Goal: Task Accomplishment & Management: Manage account settings

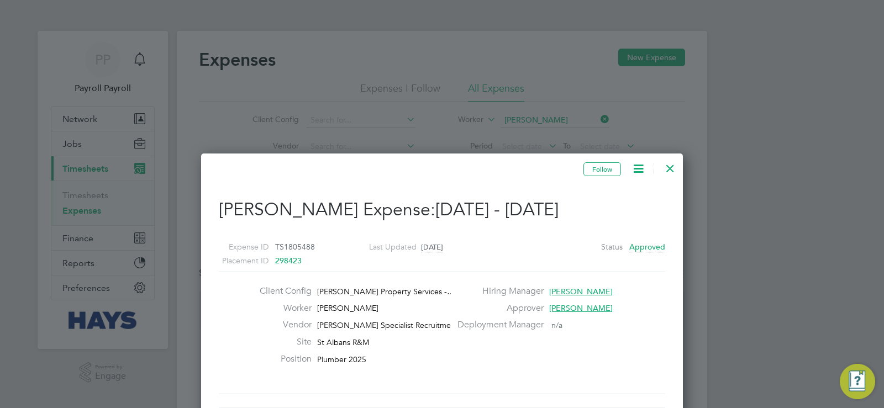
click at [637, 167] on icon at bounding box center [639, 169] width 14 height 14
click at [576, 98] on div at bounding box center [442, 204] width 884 height 408
click at [670, 165] on div at bounding box center [671, 166] width 20 height 20
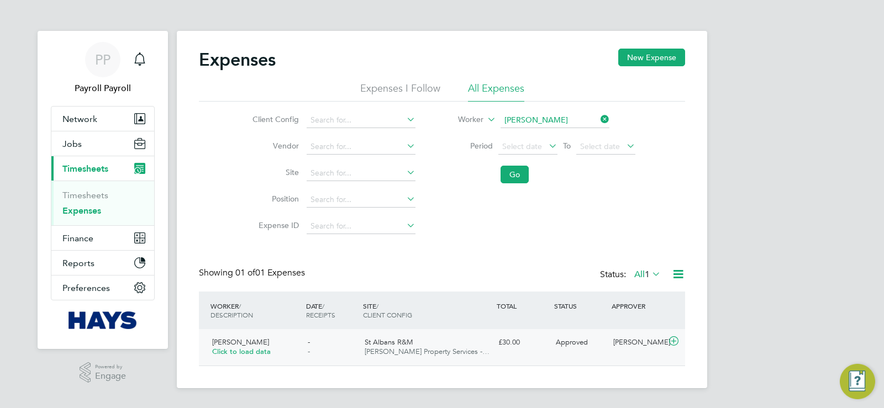
click at [503, 343] on div "£30.00" at bounding box center [522, 343] width 57 height 18
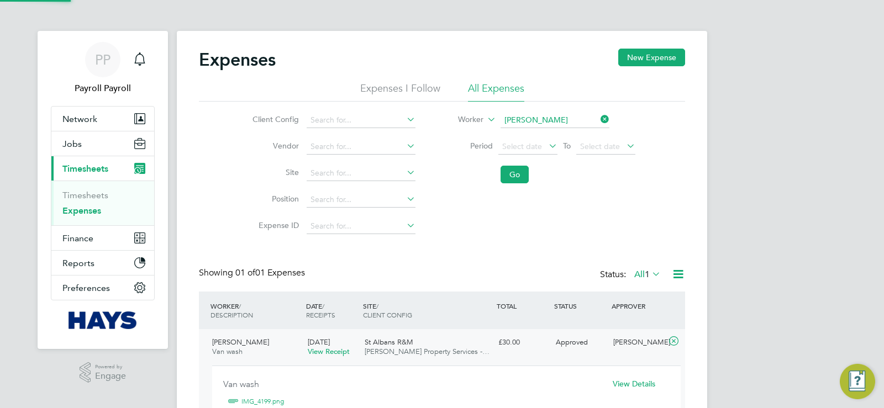
scroll to position [6, 6]
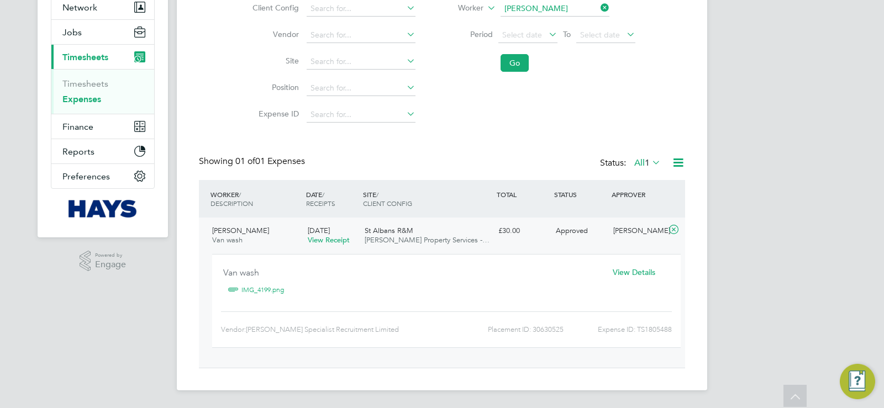
click at [273, 289] on link "IMG_4199.png" at bounding box center [263, 290] width 43 height 17
click at [645, 273] on span "View Details" at bounding box center [634, 273] width 43 height 10
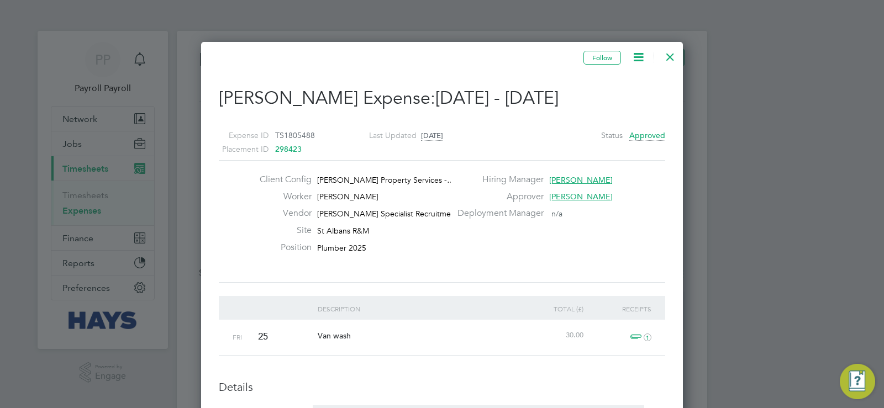
click at [637, 54] on icon at bounding box center [639, 57] width 14 height 14
click at [638, 338] on span "1" at bounding box center [639, 337] width 24 height 13
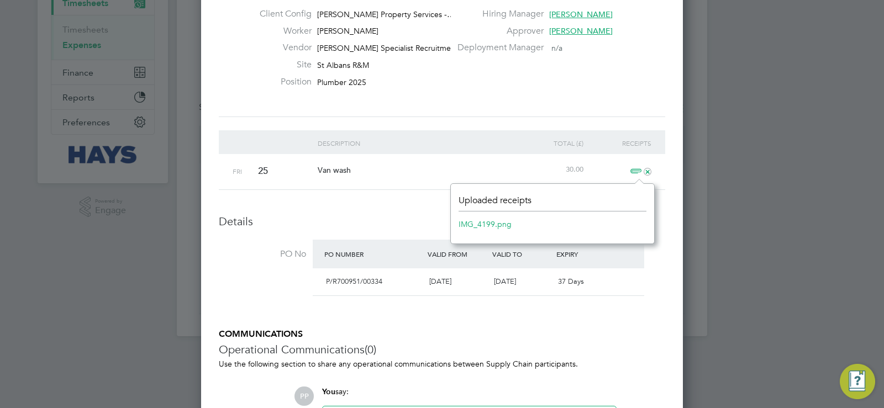
click at [486, 224] on link "IMG_4199.png" at bounding box center [485, 224] width 53 height 17
click at [412, 180] on div "Van wash" at bounding box center [417, 170] width 204 height 32
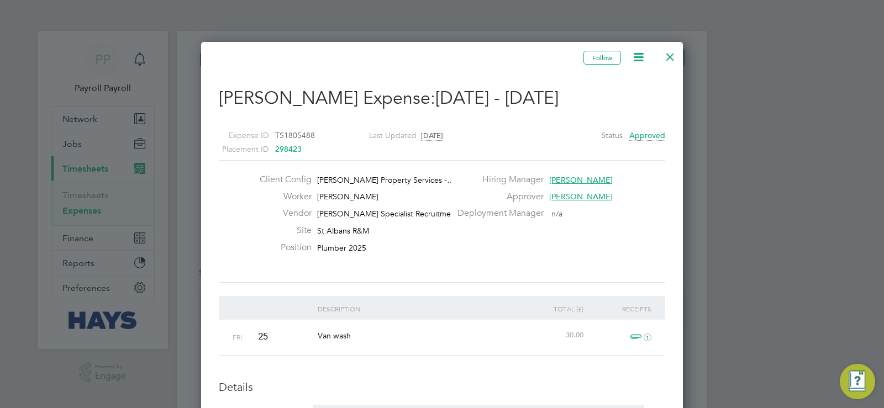
click at [286, 135] on span "TS1805488" at bounding box center [295, 135] width 40 height 10
click at [677, 55] on div at bounding box center [671, 54] width 20 height 20
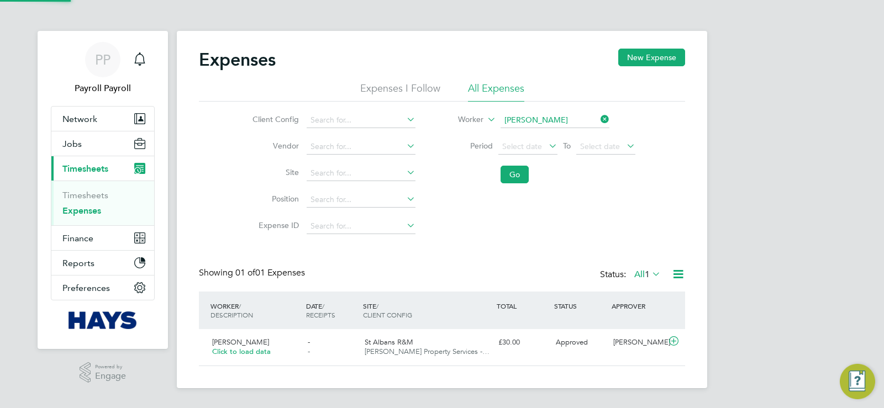
scroll to position [28, 134]
click at [241, 353] on span "Click to load data" at bounding box center [241, 351] width 59 height 9
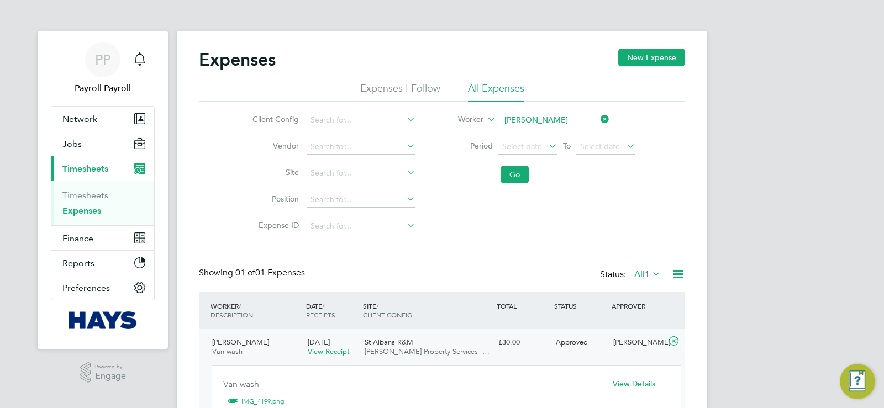
scroll to position [55, 0]
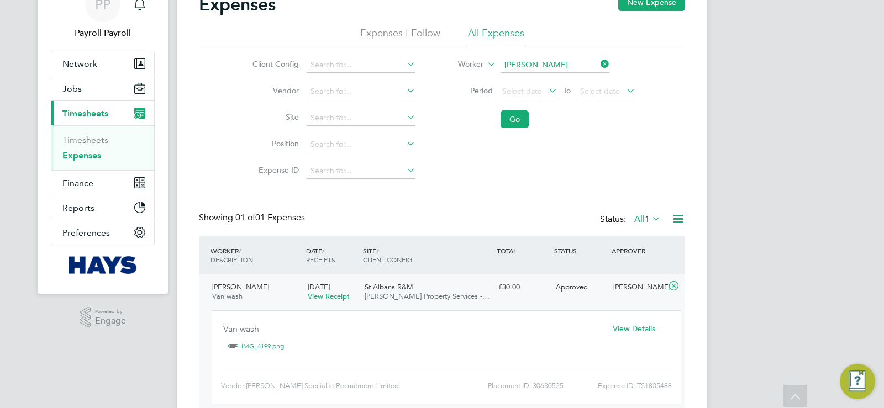
click at [740, 307] on div "PP Payroll Payroll Notifications Applications: Network Team Members Businesses …" at bounding box center [442, 205] width 884 height 520
drag, startPoint x: 262, startPoint y: 288, endPoint x: 209, endPoint y: 281, distance: 53.5
click at [209, 287] on div "[PERSON_NAME]" at bounding box center [256, 293] width 96 height 28
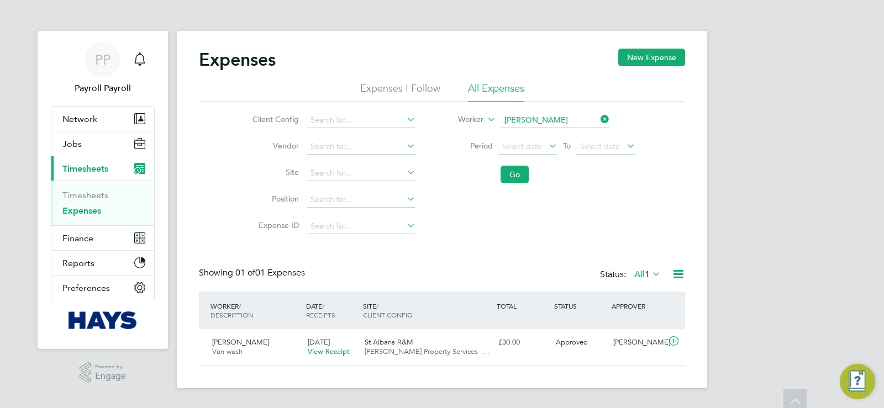
scroll to position [0, 0]
click at [532, 121] on input at bounding box center [555, 120] width 109 height 15
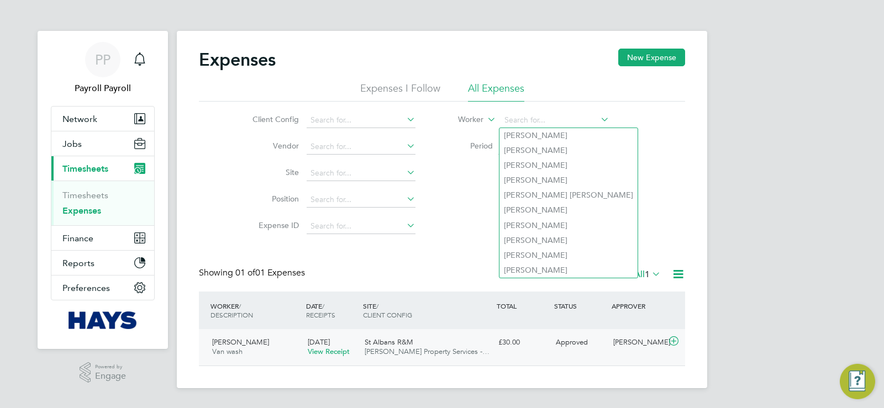
click at [279, 350] on div "[PERSON_NAME]" at bounding box center [256, 348] width 96 height 28
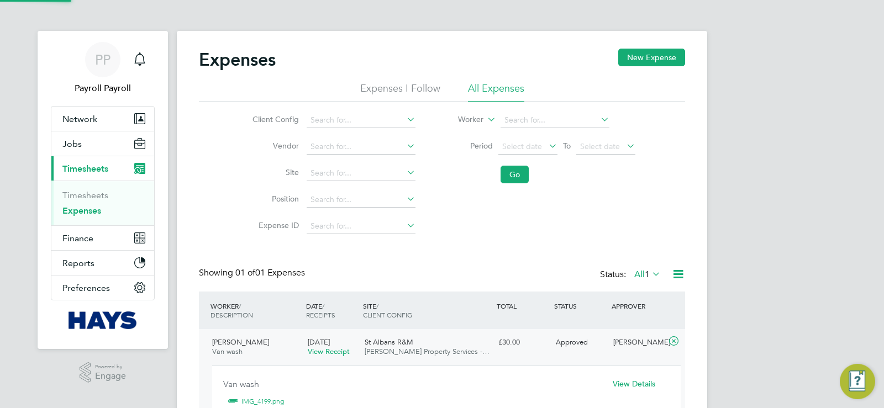
scroll to position [18, 199]
click at [234, 350] on span "Van wash" at bounding box center [227, 351] width 30 height 9
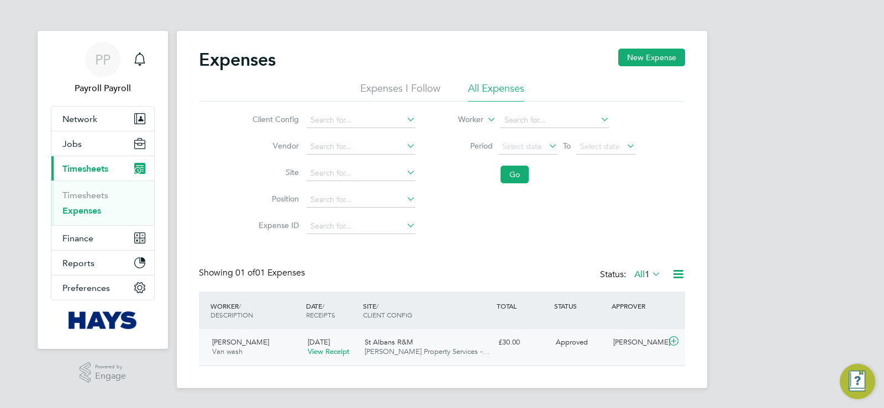
click at [234, 347] on span "[PERSON_NAME]" at bounding box center [240, 342] width 57 height 9
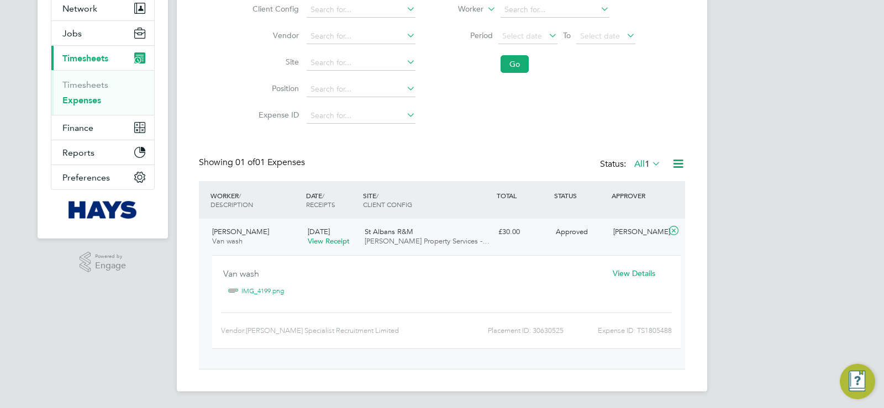
scroll to position [112, 0]
click at [241, 233] on span "[PERSON_NAME]" at bounding box center [240, 230] width 57 height 9
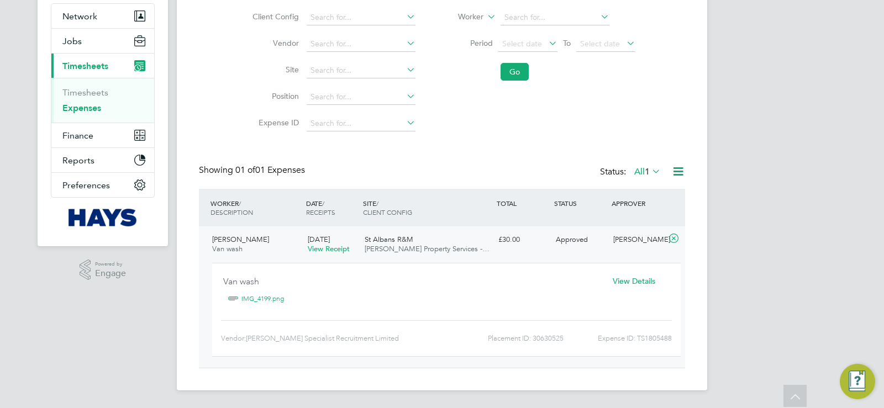
scroll to position [38, 0]
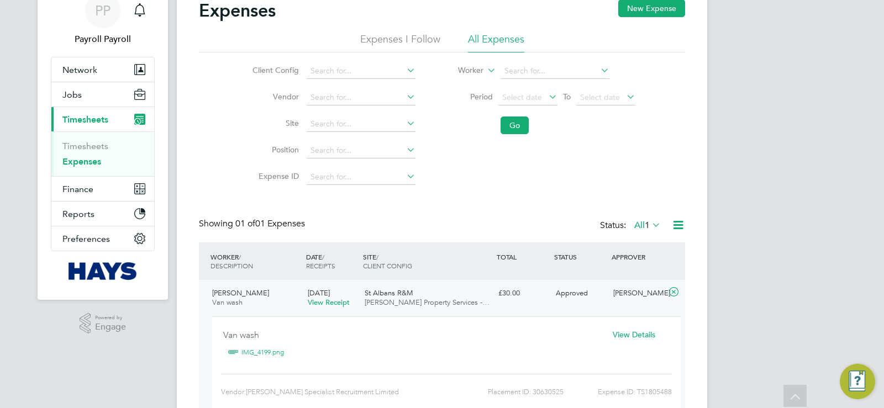
click at [241, 233] on div "Expenses New Expense Expenses I Follow All Expenses Client Config Vendor Site P…" at bounding box center [442, 210] width 486 height 423
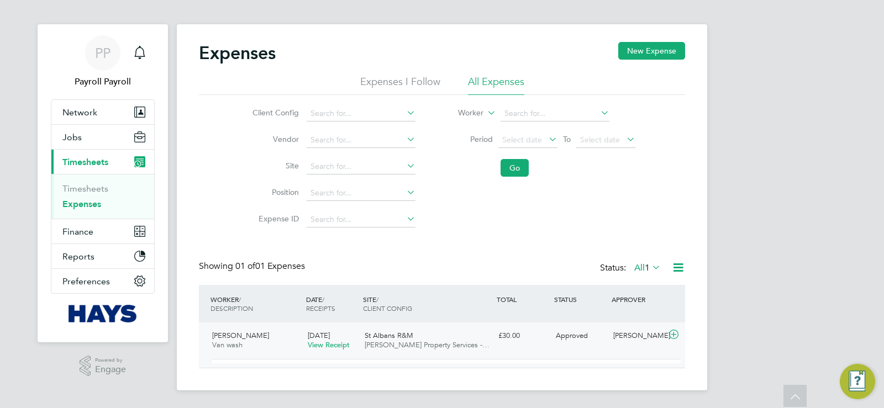
scroll to position [0, 0]
